Goal: Information Seeking & Learning: Learn about a topic

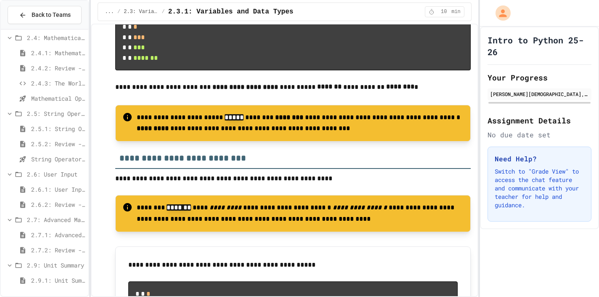
scroll to position [217, 0]
click at [50, 277] on div at bounding box center [45, 51] width 88 height 470
click at [51, 283] on span "2.9.1: Unit Summary" at bounding box center [58, 280] width 54 height 9
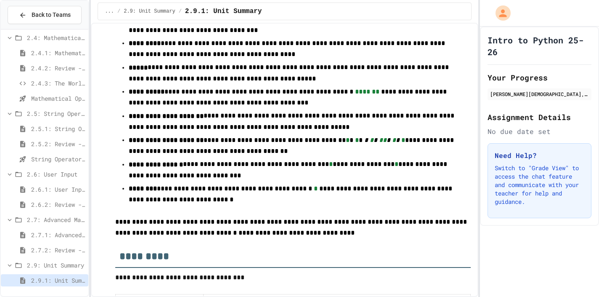
scroll to position [153, 0]
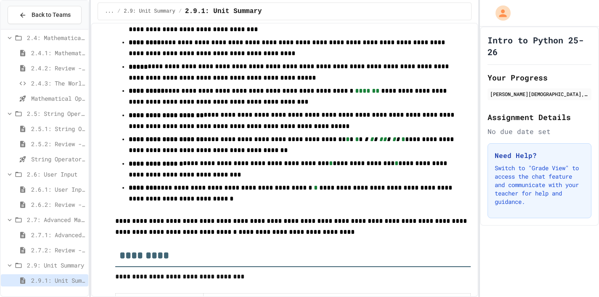
click at [50, 253] on span "2.7.2: Review - Advanced Math" at bounding box center [58, 249] width 54 height 9
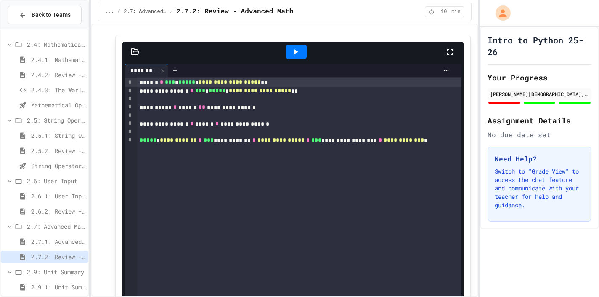
scroll to position [1481, 0]
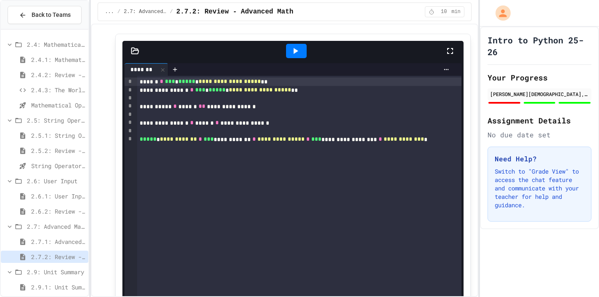
click at [291, 56] on icon at bounding box center [295, 51] width 10 height 10
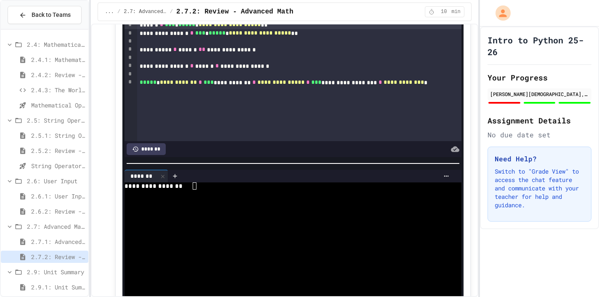
scroll to position [1539, 0]
click at [197, 196] on div at bounding box center [290, 192] width 330 height 7
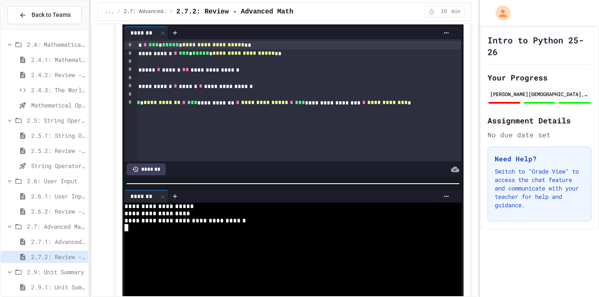
scroll to position [0, 16]
click at [59, 136] on span "2.5.1: String Operators" at bounding box center [58, 135] width 54 height 9
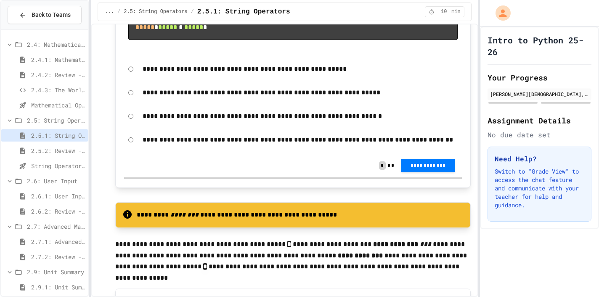
scroll to position [917, 0]
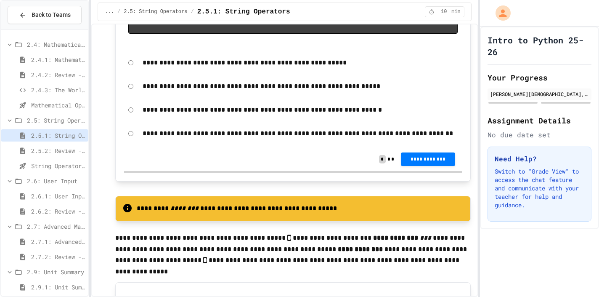
click at [51, 149] on span "2.5.2: Review - String Operators" at bounding box center [58, 150] width 54 height 9
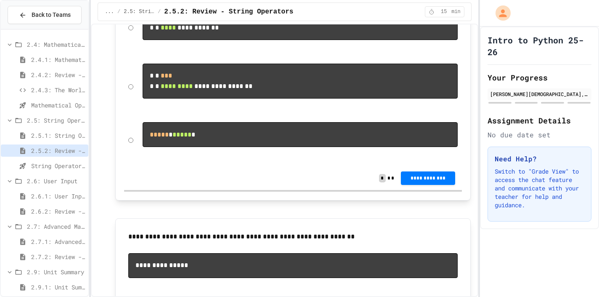
scroll to position [218, 0]
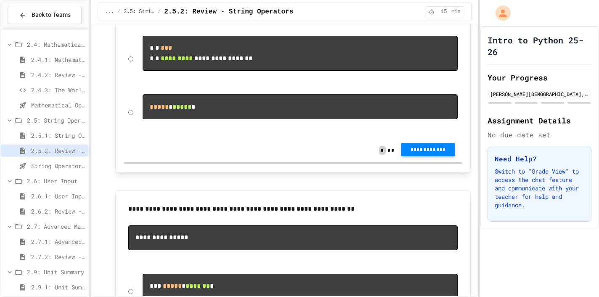
click at [425, 156] on button "**********" at bounding box center [428, 149] width 54 height 13
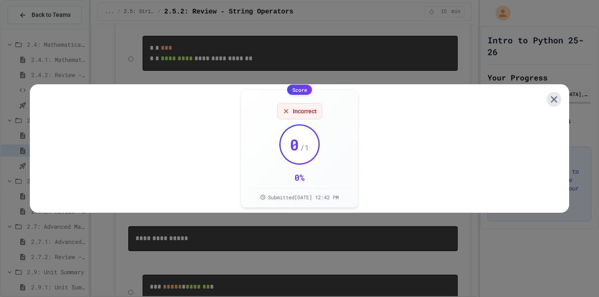
click at [558, 97] on icon at bounding box center [554, 99] width 11 height 11
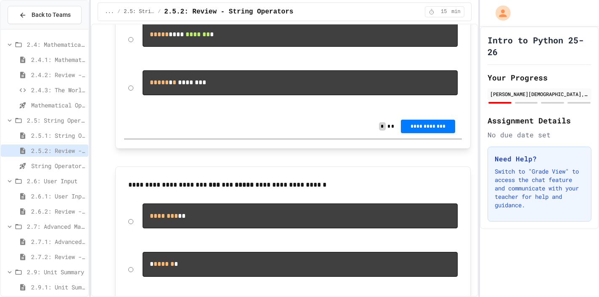
scroll to position [567, 0]
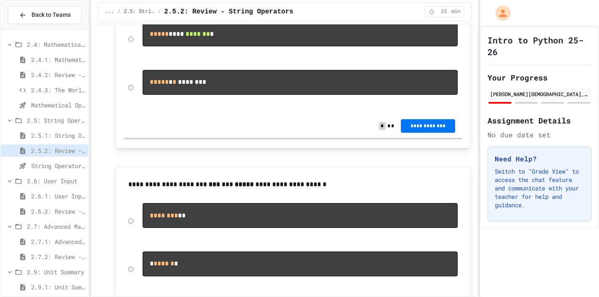
click at [425, 129] on span "**********" at bounding box center [428, 125] width 40 height 7
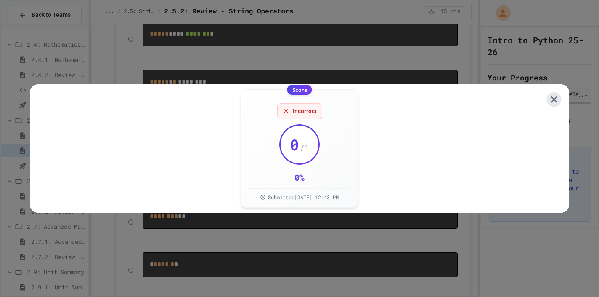
click at [553, 96] on icon at bounding box center [554, 99] width 11 height 11
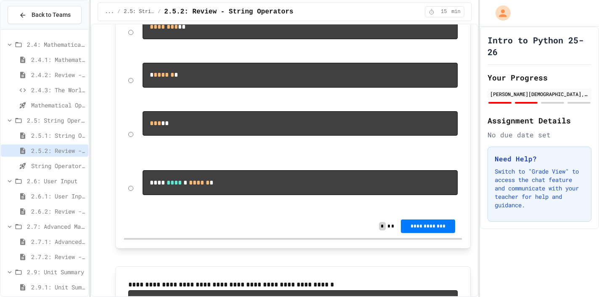
scroll to position [756, 0]
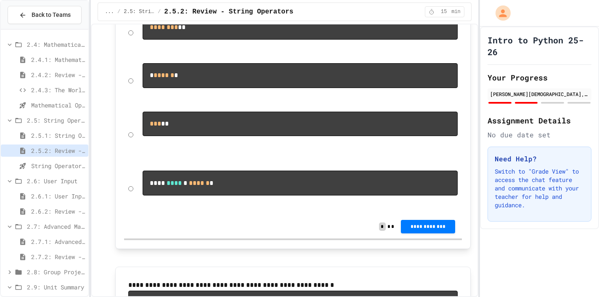
click at [180, 136] on pre "*** **" at bounding box center [300, 124] width 315 height 25
click at [445, 230] on span "**********" at bounding box center [428, 226] width 40 height 7
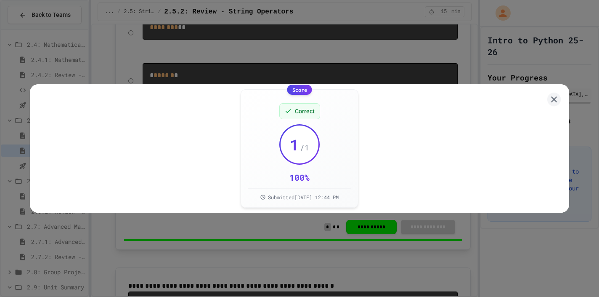
click at [565, 98] on div "Score Correct 1 / 1 100 % Submitted [DATE] 12:44 PM" at bounding box center [300, 148] width 540 height 128
click at [559, 99] on icon at bounding box center [554, 99] width 11 height 11
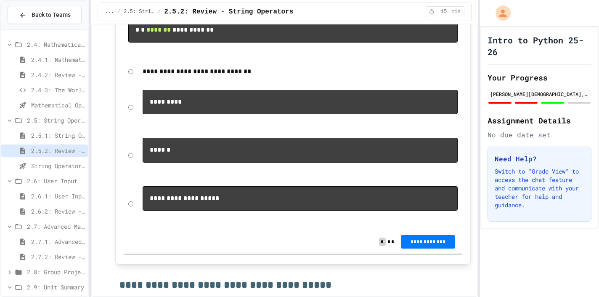
scroll to position [1041, 0]
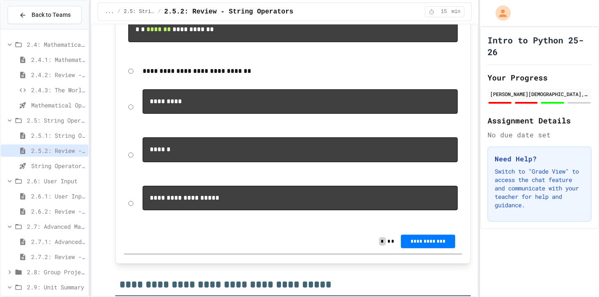
click at [134, 225] on div "**********" at bounding box center [293, 203] width 338 height 44
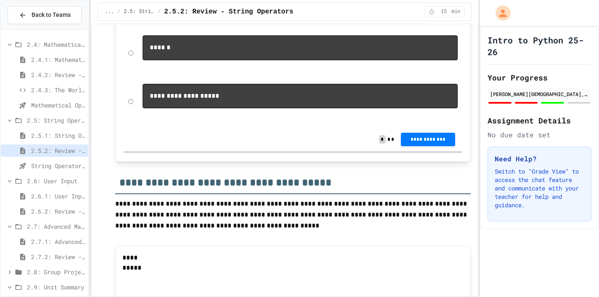
scroll to position [1147, 0]
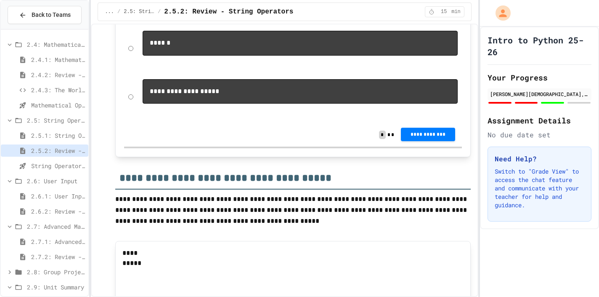
click at [415, 138] on span "**********" at bounding box center [428, 134] width 40 height 7
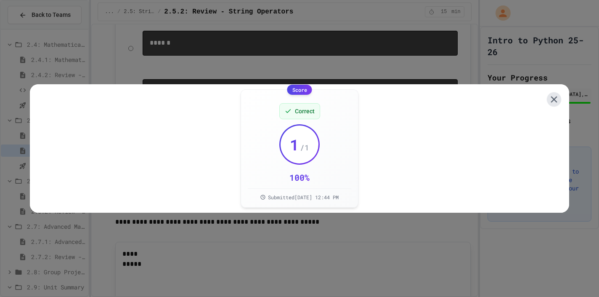
click at [550, 97] on icon at bounding box center [554, 99] width 11 height 11
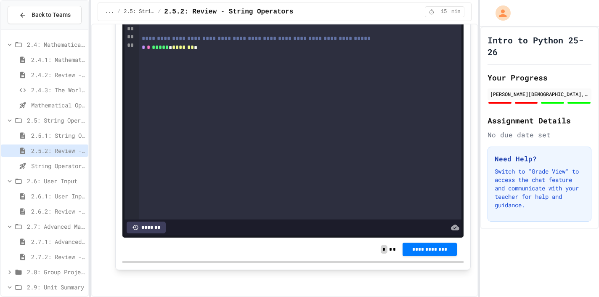
scroll to position [0, 0]
click at [48, 133] on span "2.5.1: String Operators" at bounding box center [58, 135] width 54 height 9
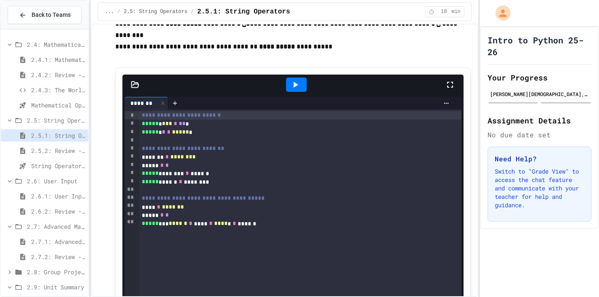
scroll to position [2271, 0]
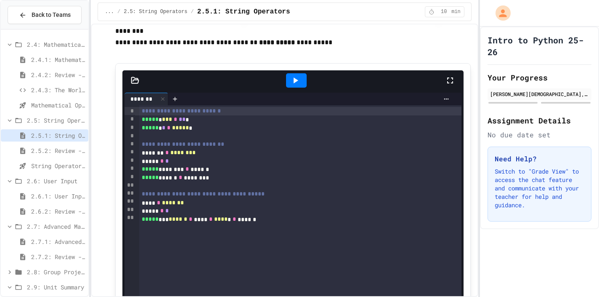
click at [45, 152] on span "2.5.2: Review - String Operators" at bounding box center [58, 150] width 54 height 9
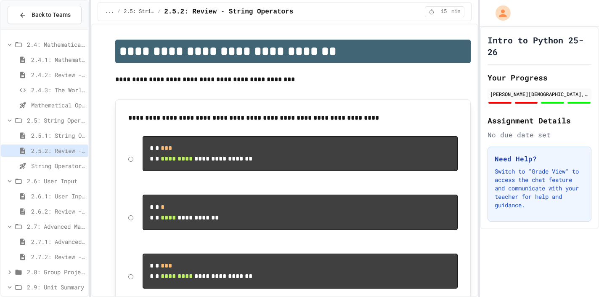
scroll to position [24, 0]
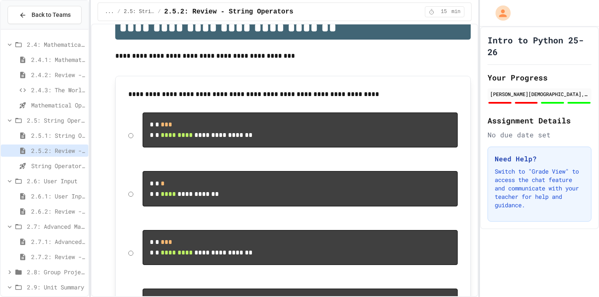
click at [54, 167] on span "String Operators - Quiz" at bounding box center [58, 165] width 54 height 9
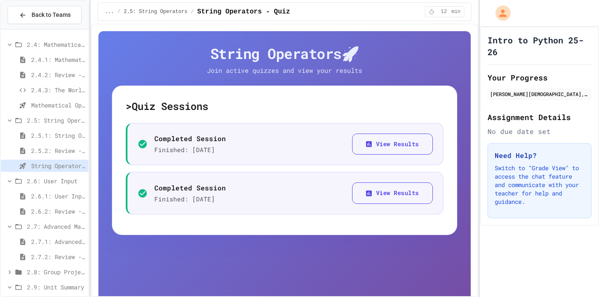
scroll to position [217, 0]
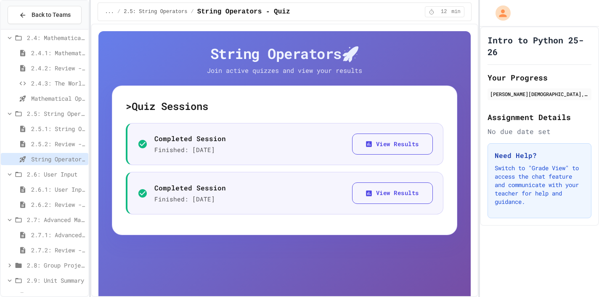
click at [49, 189] on span "2.6.1: User Input" at bounding box center [58, 189] width 54 height 9
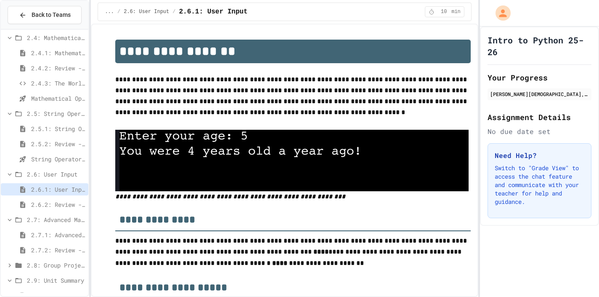
scroll to position [24, 0]
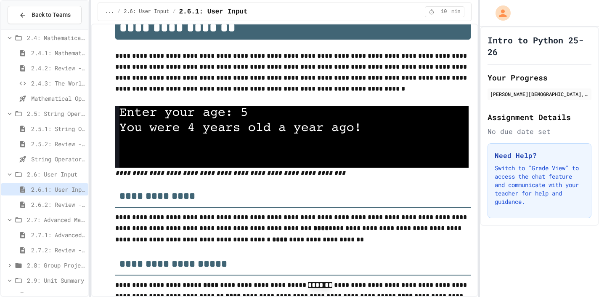
click at [53, 205] on span "2.6.2: Review - User Input" at bounding box center [58, 204] width 54 height 9
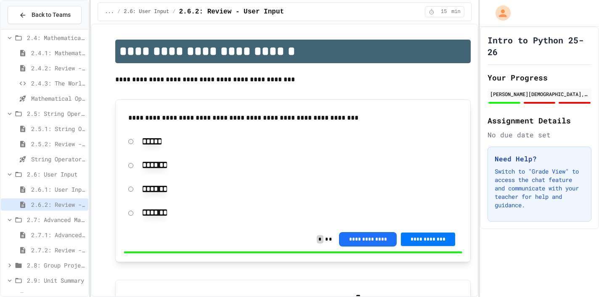
scroll to position [24, 0]
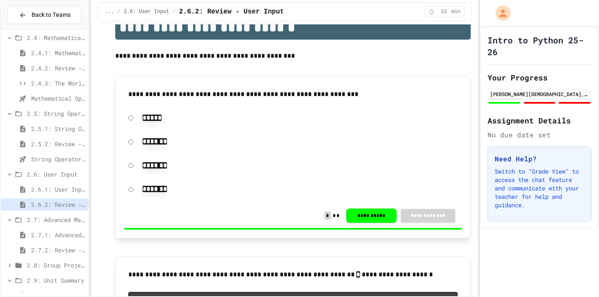
click at [61, 247] on span "2.7.2: Review - Advanced Math" at bounding box center [58, 249] width 54 height 9
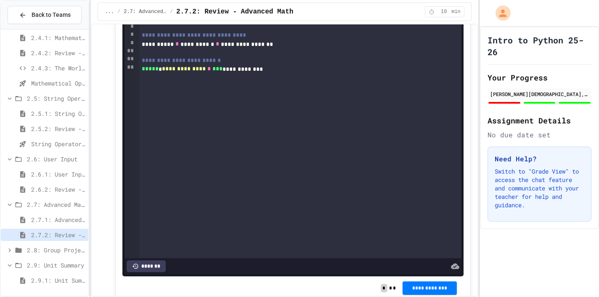
click at [56, 279] on span "2.9.1: Unit Summary" at bounding box center [58, 280] width 54 height 9
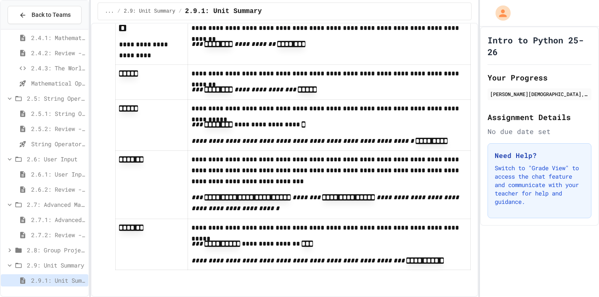
scroll to position [232, 0]
click at [65, 256] on div "2.8: Group Project - Mad Libs" at bounding box center [45, 250] width 88 height 12
click at [58, 264] on span "Group Project - Mad Libs" at bounding box center [58, 265] width 54 height 9
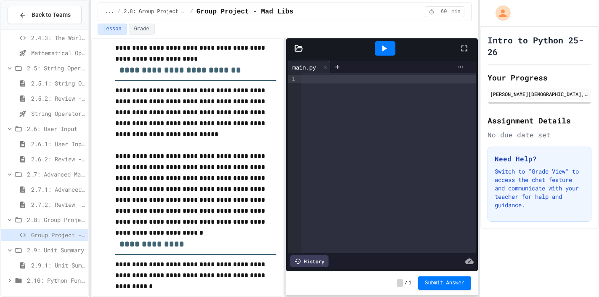
scroll to position [262, 0]
click at [44, 281] on span "2.10: Python Fundamentals Exam" at bounding box center [56, 280] width 58 height 9
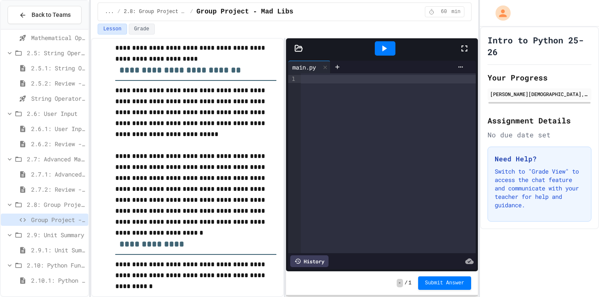
click at [45, 289] on div "2.4.3: The World's Worst [PERSON_NAME] Market Mathematical Operators - Quiz 2.5…" at bounding box center [45, 163] width 88 height 260
click at [45, 280] on span "2.10.1: Python Fundamentals Exam" at bounding box center [58, 280] width 54 height 9
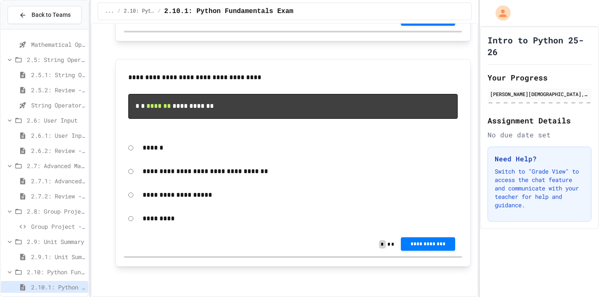
click at [416, 245] on span "**********" at bounding box center [428, 243] width 40 height 7
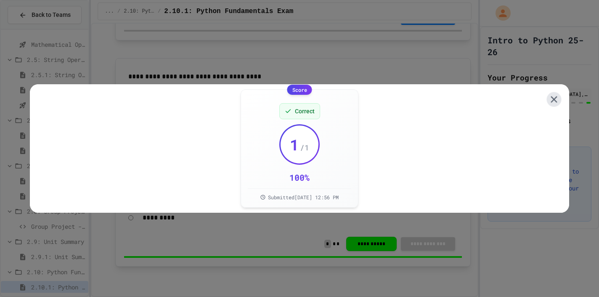
click at [554, 97] on icon at bounding box center [554, 99] width 6 height 6
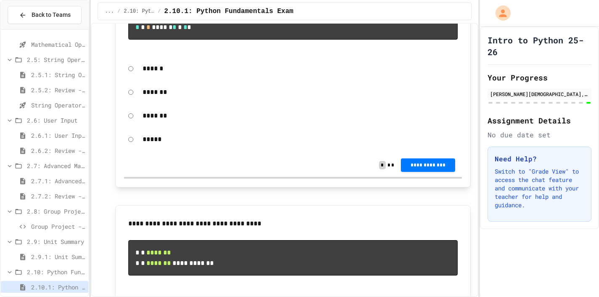
scroll to position [3139, 0]
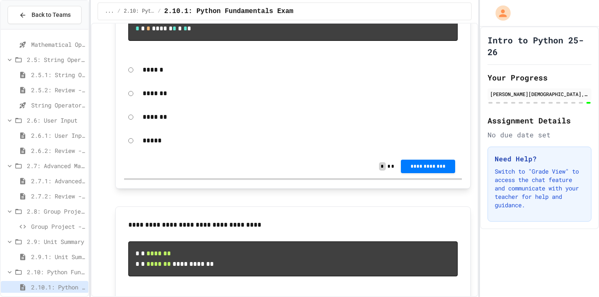
drag, startPoint x: 130, startPoint y: 72, endPoint x: 325, endPoint y: 83, distance: 194.4
click at [439, 6] on p at bounding box center [292, 0] width 329 height 11
click at [424, 169] on span "**********" at bounding box center [428, 165] width 40 height 7
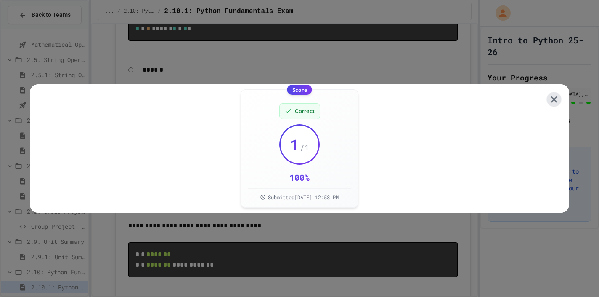
click at [557, 98] on icon at bounding box center [554, 99] width 6 height 6
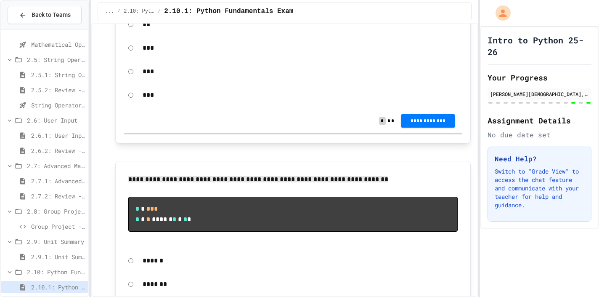
scroll to position [2938, 0]
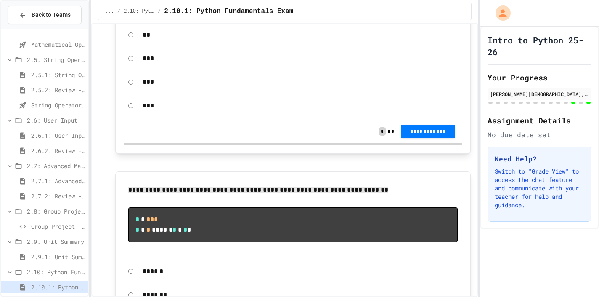
drag, startPoint x: 136, startPoint y: 64, endPoint x: 147, endPoint y: 66, distance: 11.4
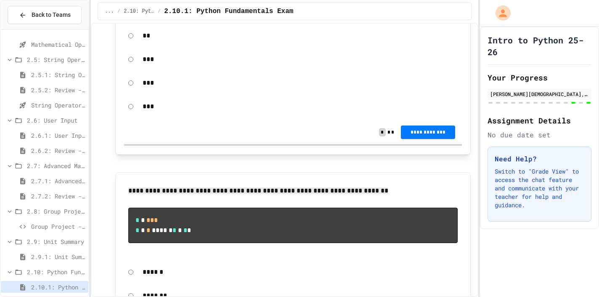
drag, startPoint x: 129, startPoint y: 33, endPoint x: 192, endPoint y: 197, distance: 176.0
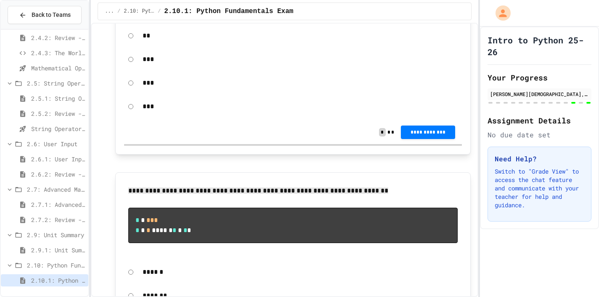
scroll to position [247, 0]
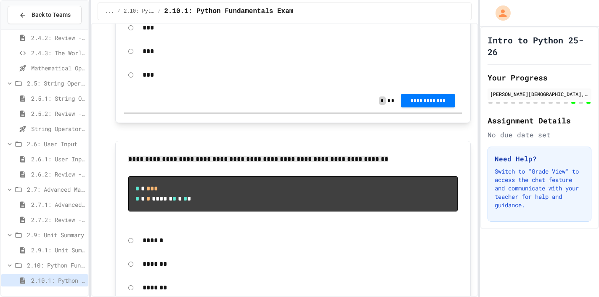
scroll to position [2951, 0]
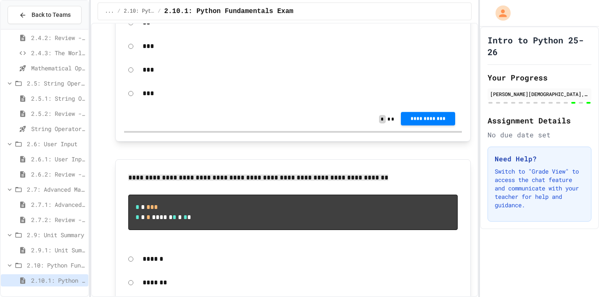
click at [421, 122] on span "**********" at bounding box center [428, 118] width 40 height 7
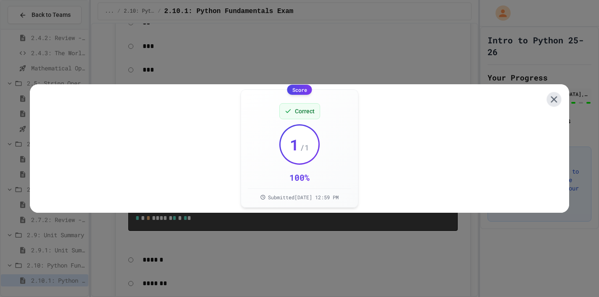
click at [554, 94] on icon at bounding box center [554, 99] width 11 height 11
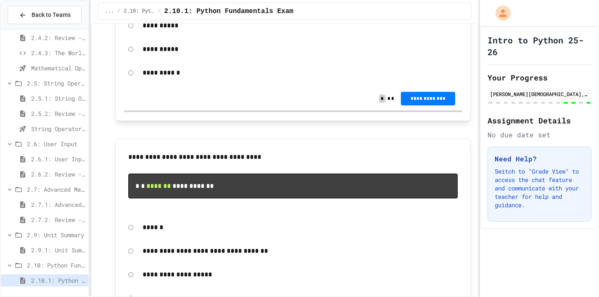
scroll to position [3444, 0]
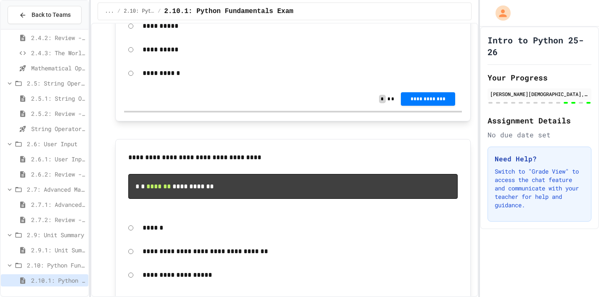
drag, startPoint x: 137, startPoint y: 52, endPoint x: 184, endPoint y: 78, distance: 54.1
copy code "* * ******* * * ******* ****** *"
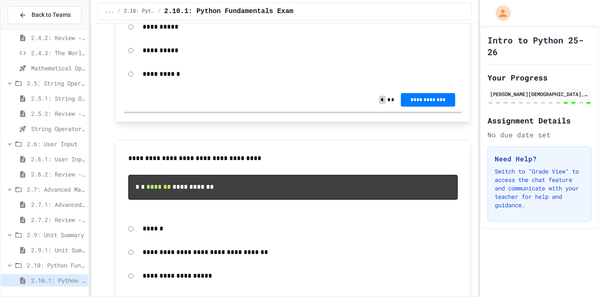
drag, startPoint x: 141, startPoint y: 112, endPoint x: 170, endPoint y: 196, distance: 88.7
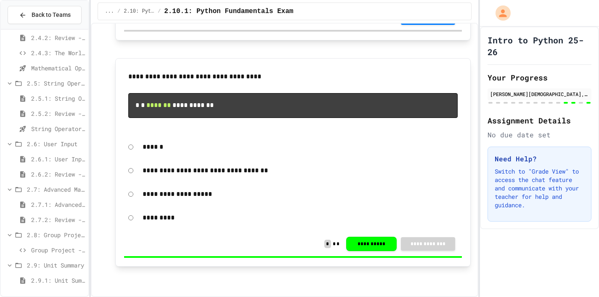
scroll to position [3474, 0]
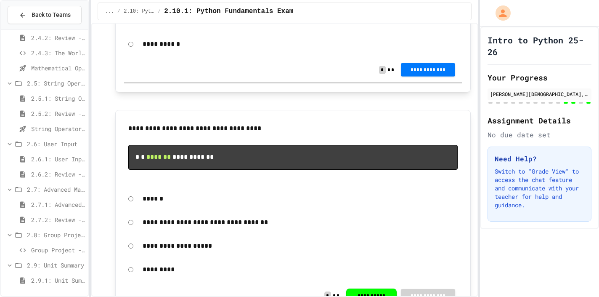
click at [410, 73] on span "**********" at bounding box center [428, 69] width 40 height 7
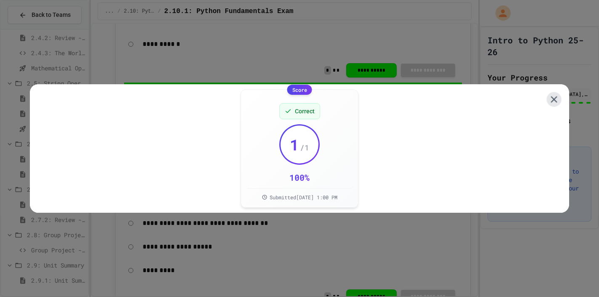
click at [554, 99] on icon at bounding box center [554, 99] width 11 height 11
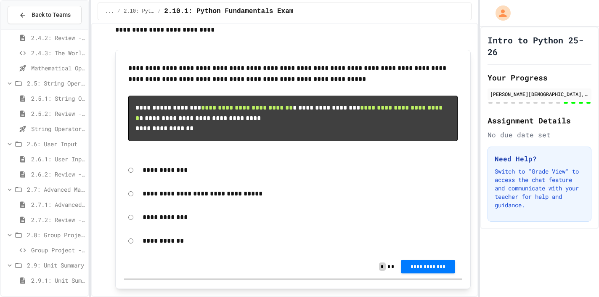
scroll to position [59, 0]
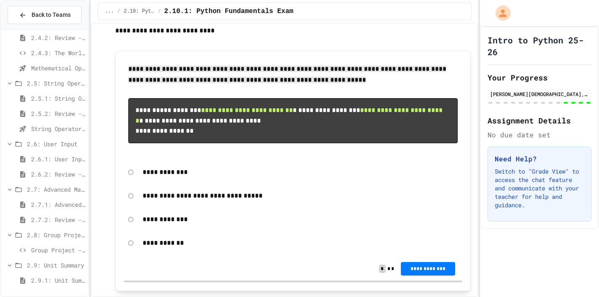
drag, startPoint x: 130, startPoint y: 70, endPoint x: 205, endPoint y: 91, distance: 77.5
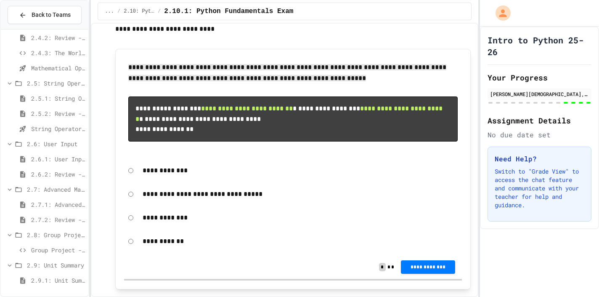
scroll to position [61, 0]
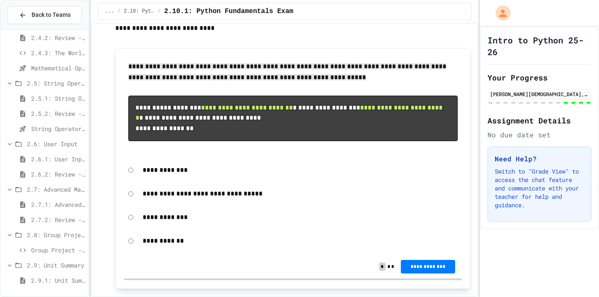
drag, startPoint x: 131, startPoint y: 67, endPoint x: 231, endPoint y: 154, distance: 132.5
click at [224, 152] on p at bounding box center [292, 146] width 329 height 11
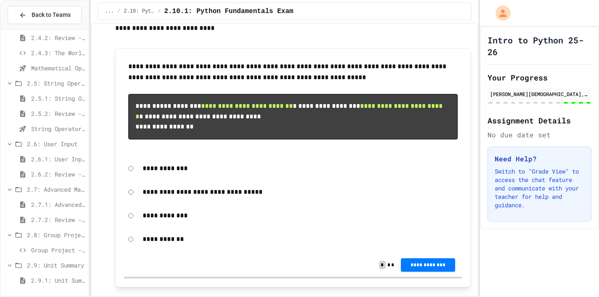
click at [120, 87] on div "**********" at bounding box center [292, 167] width 355 height 239
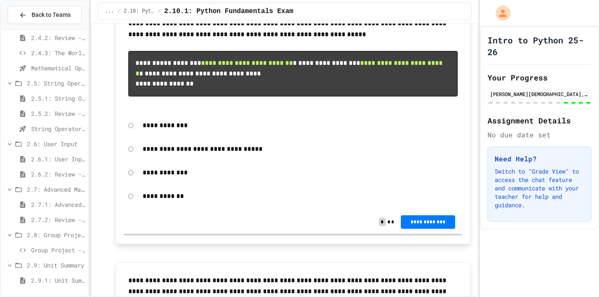
scroll to position [106, 0]
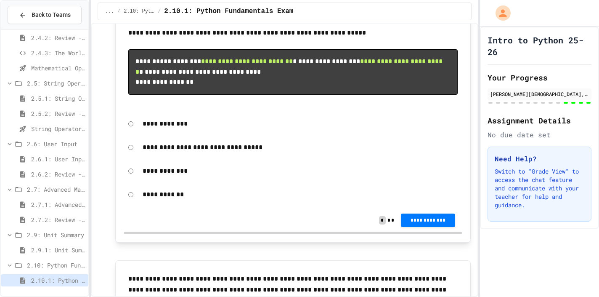
click at [133, 157] on div "**********" at bounding box center [293, 147] width 338 height 19
click at [405, 226] on button "**********" at bounding box center [428, 219] width 54 height 13
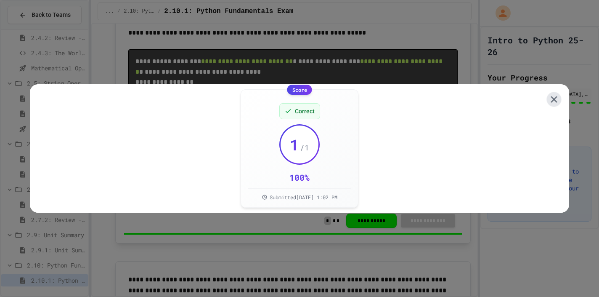
click at [555, 99] on icon at bounding box center [554, 99] width 11 height 11
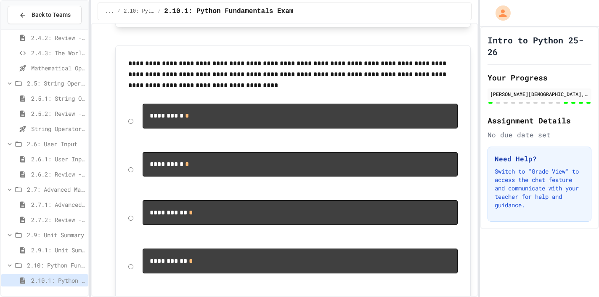
scroll to position [341, 0]
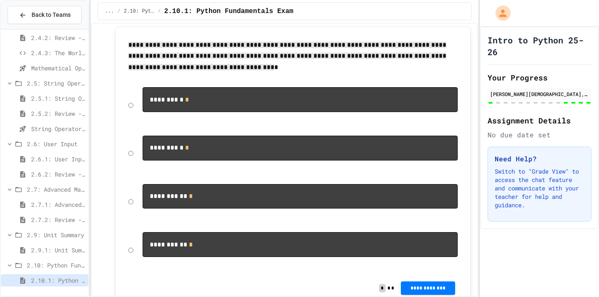
drag, startPoint x: 129, startPoint y: 58, endPoint x: 221, endPoint y: 85, distance: 95.8
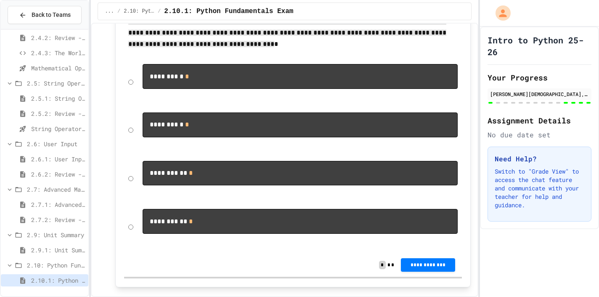
scroll to position [376, 0]
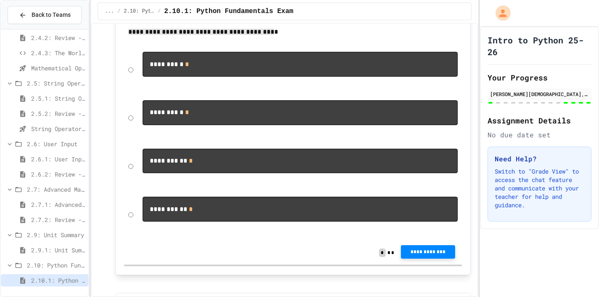
click at [419, 255] on span "**********" at bounding box center [428, 251] width 40 height 7
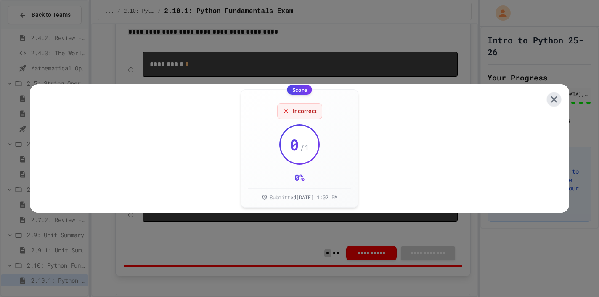
click at [556, 98] on icon at bounding box center [554, 99] width 11 height 11
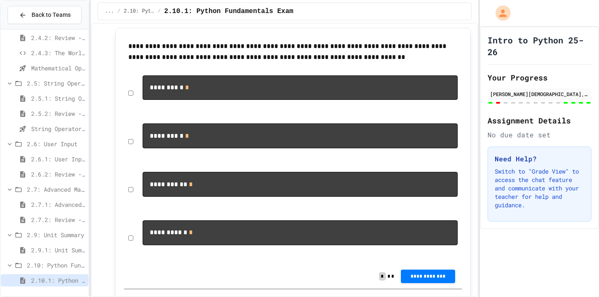
scroll to position [642, 0]
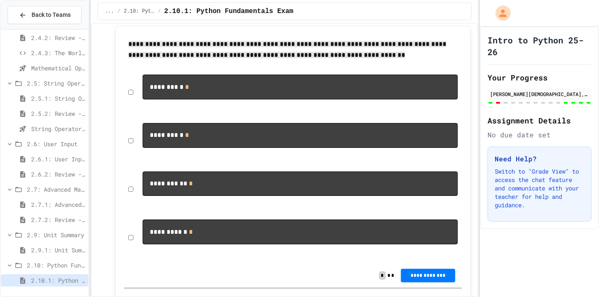
drag, startPoint x: 129, startPoint y: 62, endPoint x: 261, endPoint y: 83, distance: 133.4
drag, startPoint x: 129, startPoint y: 60, endPoint x: 208, endPoint y: 86, distance: 83.9
drag, startPoint x: 129, startPoint y: 63, endPoint x: 199, endPoint y: 80, distance: 72.0
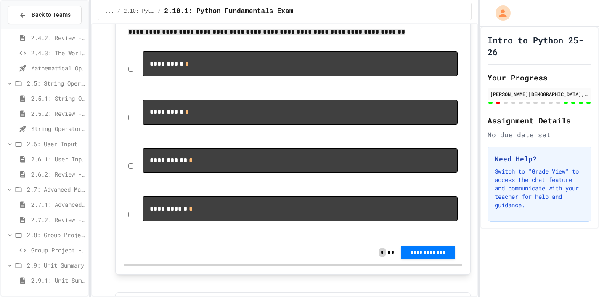
scroll to position [675, 0]
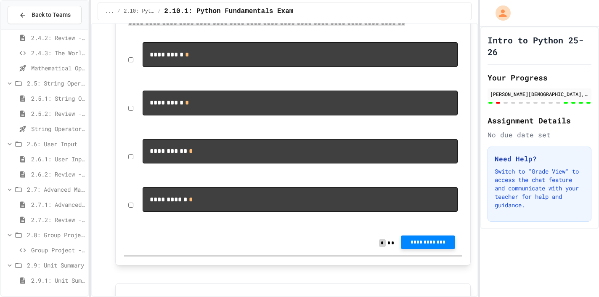
click at [417, 245] on span "**********" at bounding box center [428, 242] width 40 height 7
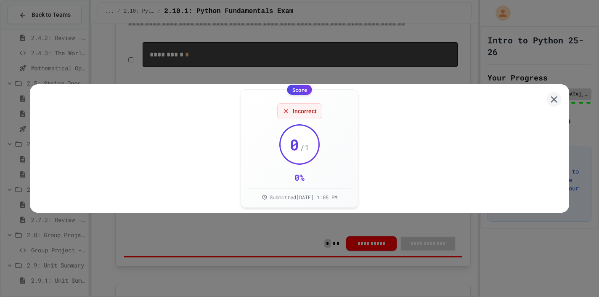
click at [558, 94] on icon at bounding box center [554, 99] width 11 height 11
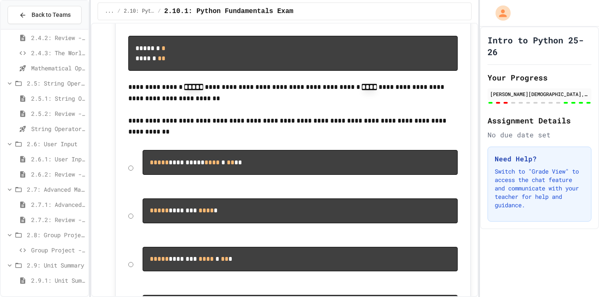
scroll to position [977, 0]
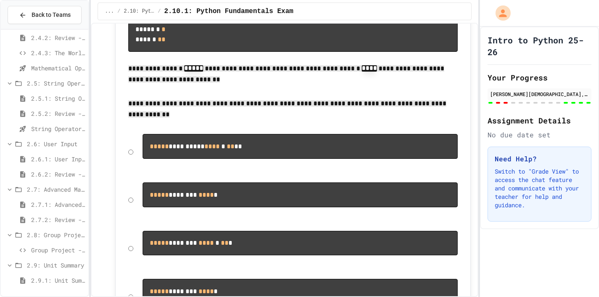
drag, startPoint x: 128, startPoint y: 96, endPoint x: 208, endPoint y: 154, distance: 98.9
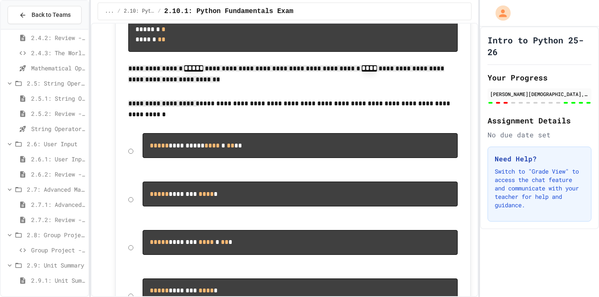
drag, startPoint x: 128, startPoint y: 92, endPoint x: 104, endPoint y: 77, distance: 28.2
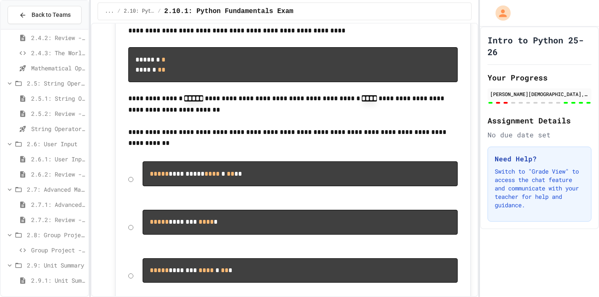
scroll to position [944, 0]
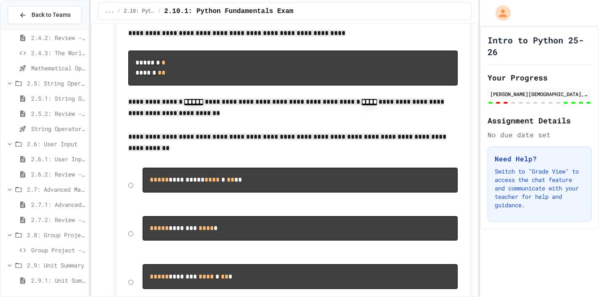
drag, startPoint x: 125, startPoint y: 53, endPoint x: 220, endPoint y: 188, distance: 164.6
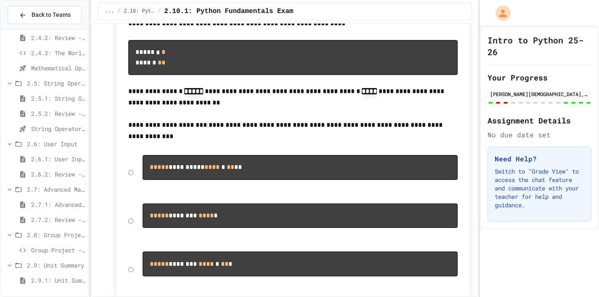
scroll to position [939, 0]
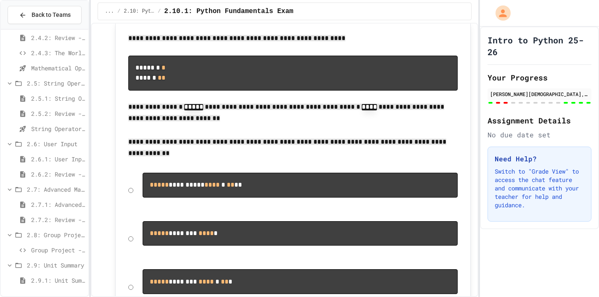
drag, startPoint x: 130, startPoint y: 61, endPoint x: 200, endPoint y: 188, distance: 145.8
copy div "**********"
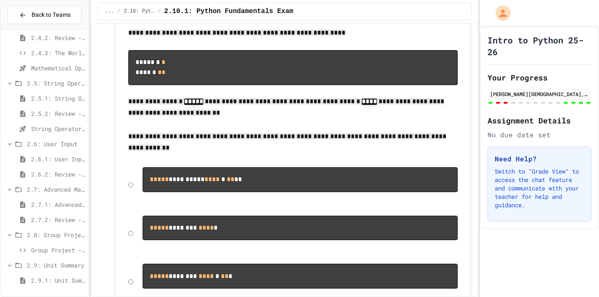
scroll to position [945, 0]
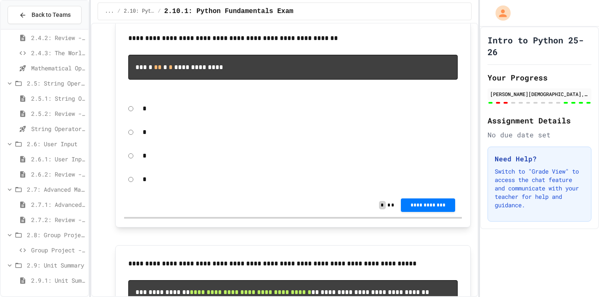
scroll to position [1329, 0]
click at [431, 208] on span "**********" at bounding box center [428, 204] width 40 height 7
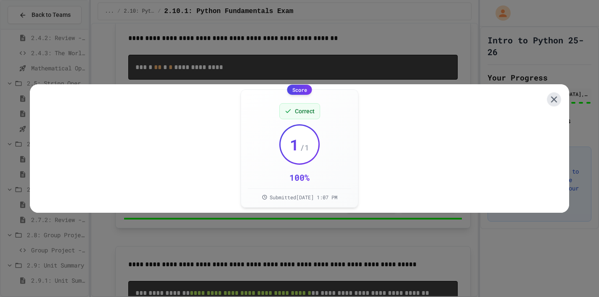
click at [554, 94] on icon at bounding box center [554, 99] width 11 height 11
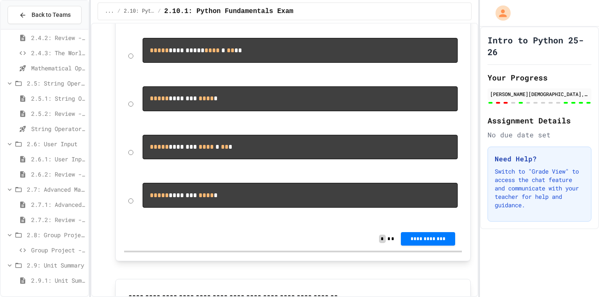
scroll to position [1071, 0]
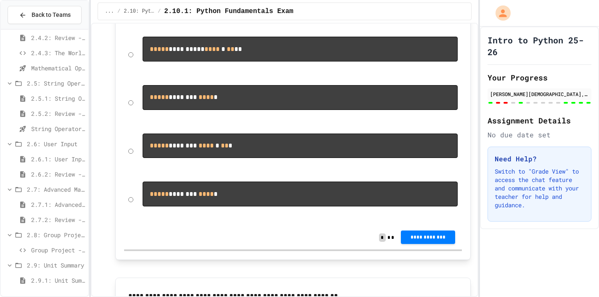
click at [423, 240] on span "**********" at bounding box center [428, 237] width 40 height 7
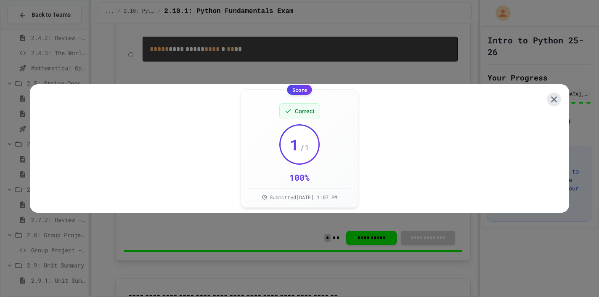
click at [556, 96] on icon at bounding box center [554, 99] width 6 height 6
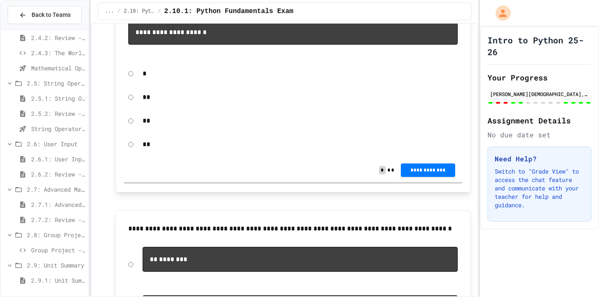
scroll to position [1575, 0]
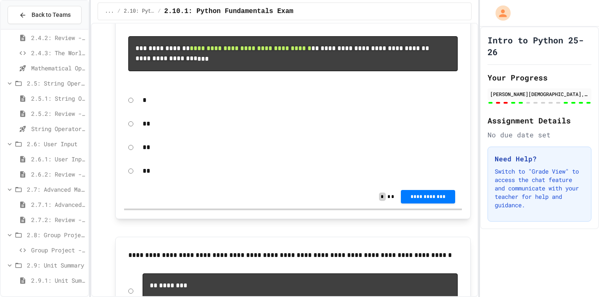
drag, startPoint x: 130, startPoint y: 62, endPoint x: 213, endPoint y: 109, distance: 95.2
drag, startPoint x: 129, startPoint y: 61, endPoint x: 228, endPoint y: 122, distance: 115.8
drag, startPoint x: 130, startPoint y: 59, endPoint x: 229, endPoint y: 115, distance: 113.1
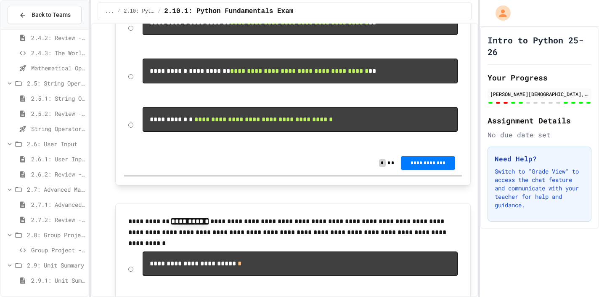
scroll to position [2178, 0]
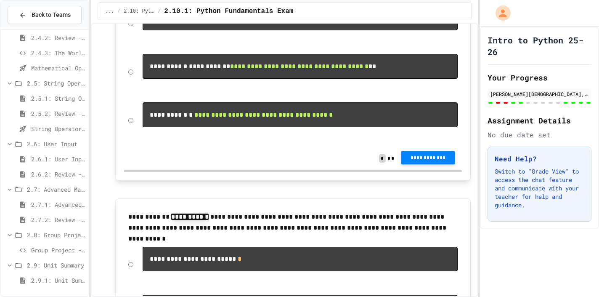
click at [412, 161] on span "**********" at bounding box center [428, 157] width 40 height 7
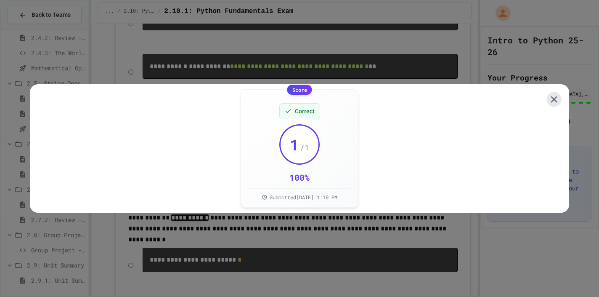
click at [555, 99] on icon at bounding box center [554, 99] width 11 height 11
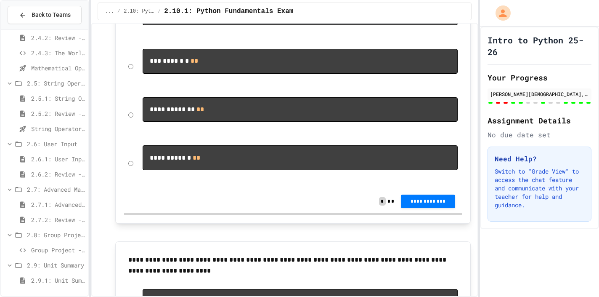
scroll to position [1854, 0]
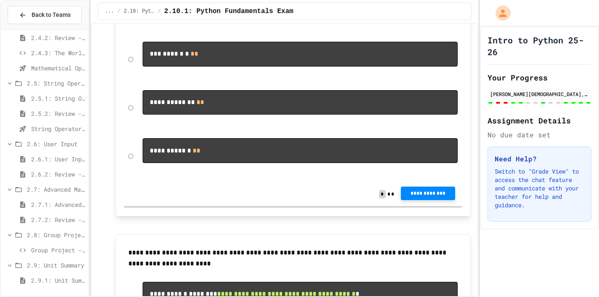
click at [424, 197] on span "**********" at bounding box center [428, 193] width 40 height 7
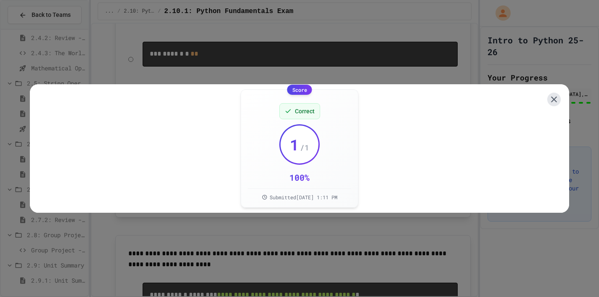
click at [554, 96] on icon at bounding box center [554, 99] width 6 height 6
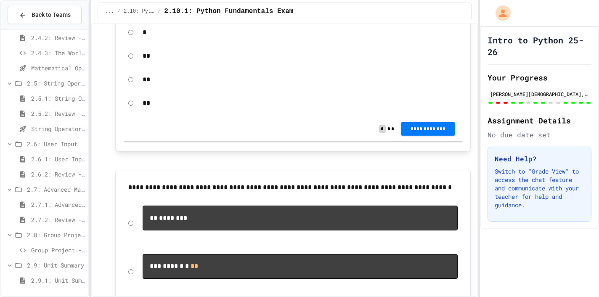
scroll to position [1645, 0]
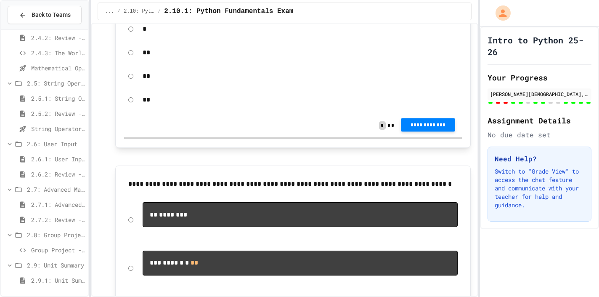
click at [408, 128] on span "**********" at bounding box center [428, 124] width 40 height 7
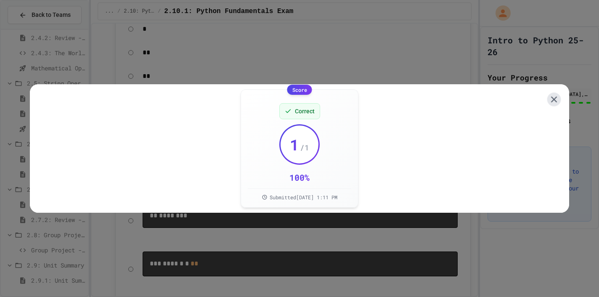
click at [554, 96] on icon at bounding box center [554, 99] width 11 height 11
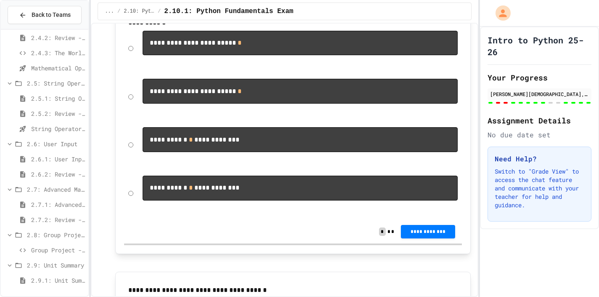
scroll to position [2399, 0]
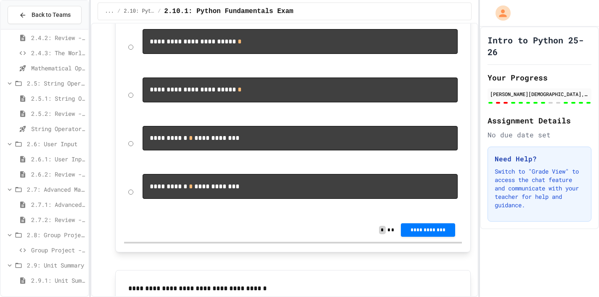
drag, startPoint x: 128, startPoint y: 64, endPoint x: 234, endPoint y: 91, distance: 108.4
drag, startPoint x: 130, startPoint y: 63, endPoint x: 363, endPoint y: 79, distance: 233.8
drag, startPoint x: 128, startPoint y: 65, endPoint x: 338, endPoint y: 80, distance: 210.2
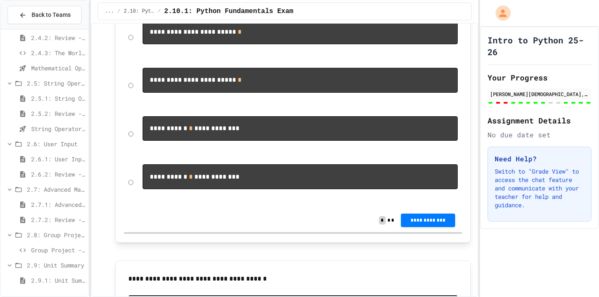
scroll to position [2428, 0]
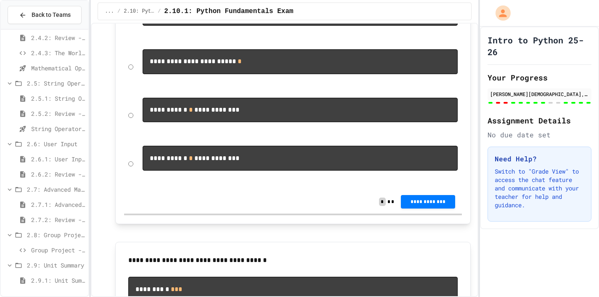
drag, startPoint x: 131, startPoint y: 35, endPoint x: 254, endPoint y: 57, distance: 125.3
click at [134, 41] on div "**********" at bounding box center [293, 19] width 338 height 44
drag, startPoint x: 128, startPoint y: 33, endPoint x: 240, endPoint y: 65, distance: 116.5
drag, startPoint x: 128, startPoint y: 32, endPoint x: 248, endPoint y: 61, distance: 124.1
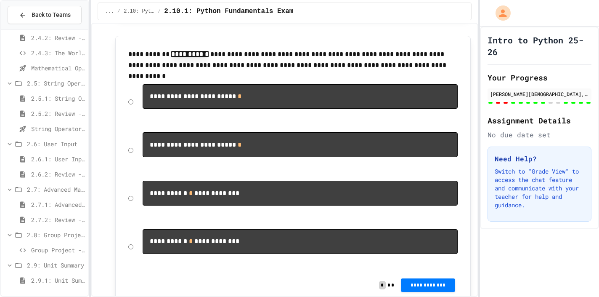
scroll to position [2342, 0]
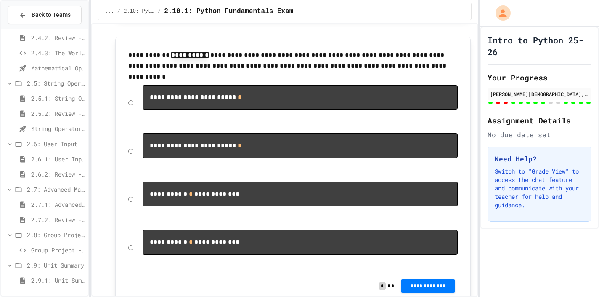
drag, startPoint x: 128, startPoint y: 37, endPoint x: 388, endPoint y: 141, distance: 280.2
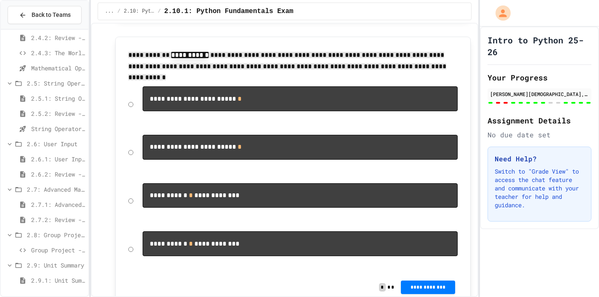
drag, startPoint x: 129, startPoint y: 117, endPoint x: 378, endPoint y: 144, distance: 250.2
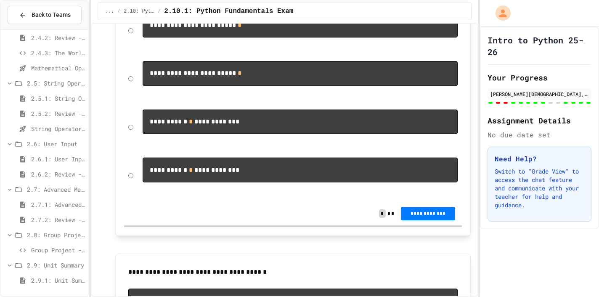
scroll to position [2416, 0]
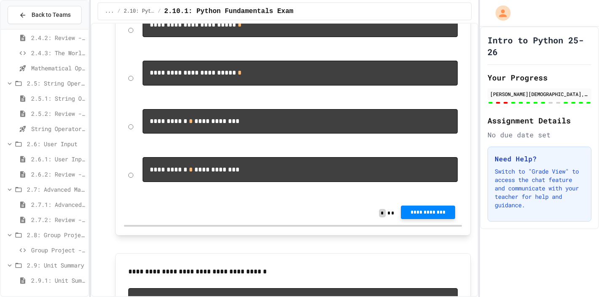
click at [412, 216] on span "**********" at bounding box center [428, 212] width 40 height 7
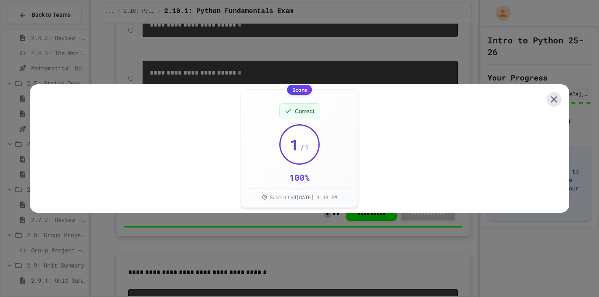
click at [554, 97] on icon at bounding box center [554, 99] width 11 height 11
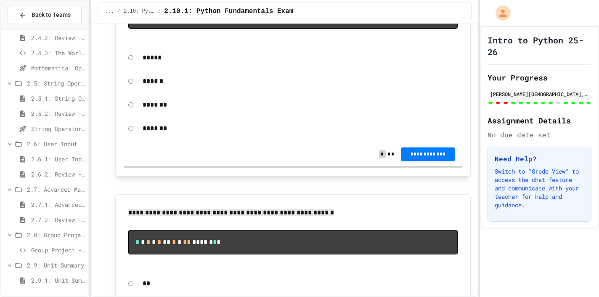
scroll to position [2703, 0]
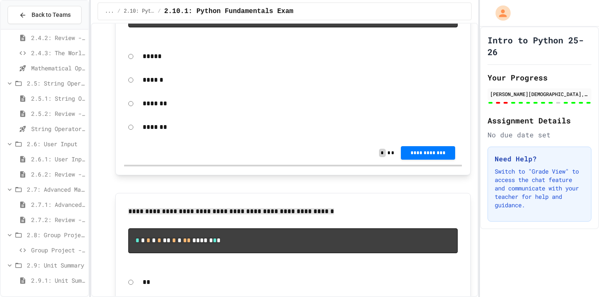
drag, startPoint x: 130, startPoint y: 54, endPoint x: 208, endPoint y: 90, distance: 85.7
copy div "**********"
click at [418, 159] on button "**********" at bounding box center [428, 151] width 54 height 13
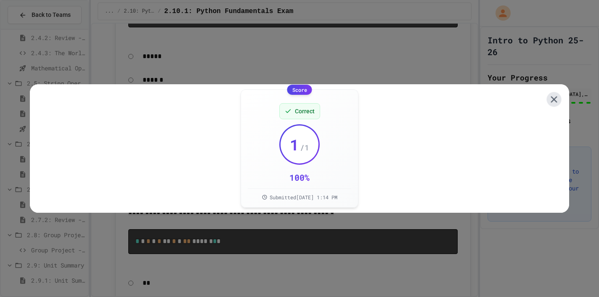
click at [557, 98] on icon at bounding box center [554, 99] width 6 height 6
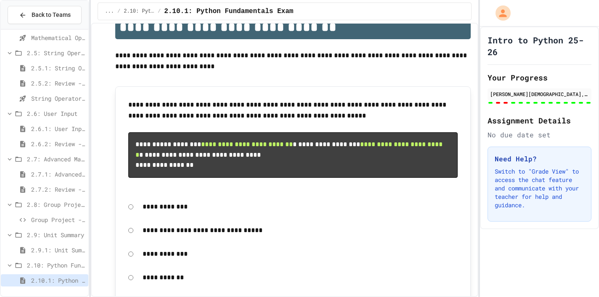
scroll to position [277, 0]
click at [47, 218] on span "Group Project - Mad Libs" at bounding box center [58, 219] width 54 height 9
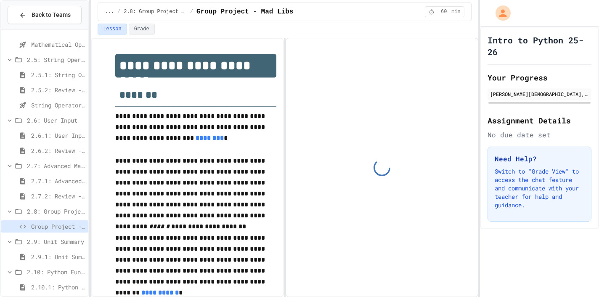
scroll to position [57, 0]
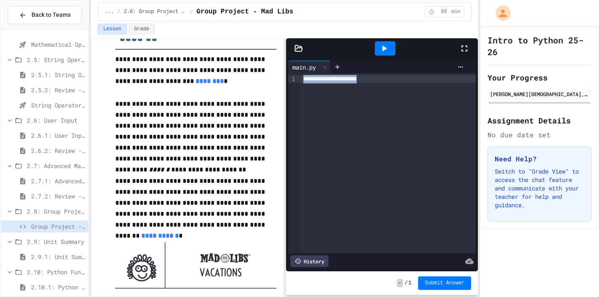
drag, startPoint x: 303, startPoint y: 80, endPoint x: 397, endPoint y: 80, distance: 93.9
click at [397, 81] on div "**********" at bounding box center [388, 79] width 175 height 8
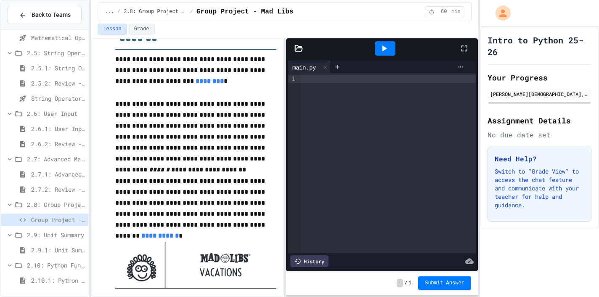
click at [45, 277] on span "2.10.1: Python Fundamentals Exam" at bounding box center [58, 280] width 54 height 9
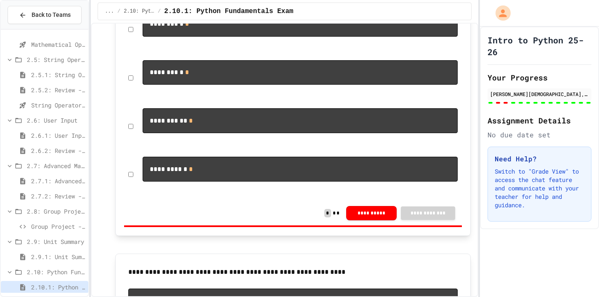
scroll to position [701, 0]
